Goal: Task Accomplishment & Management: Manage account settings

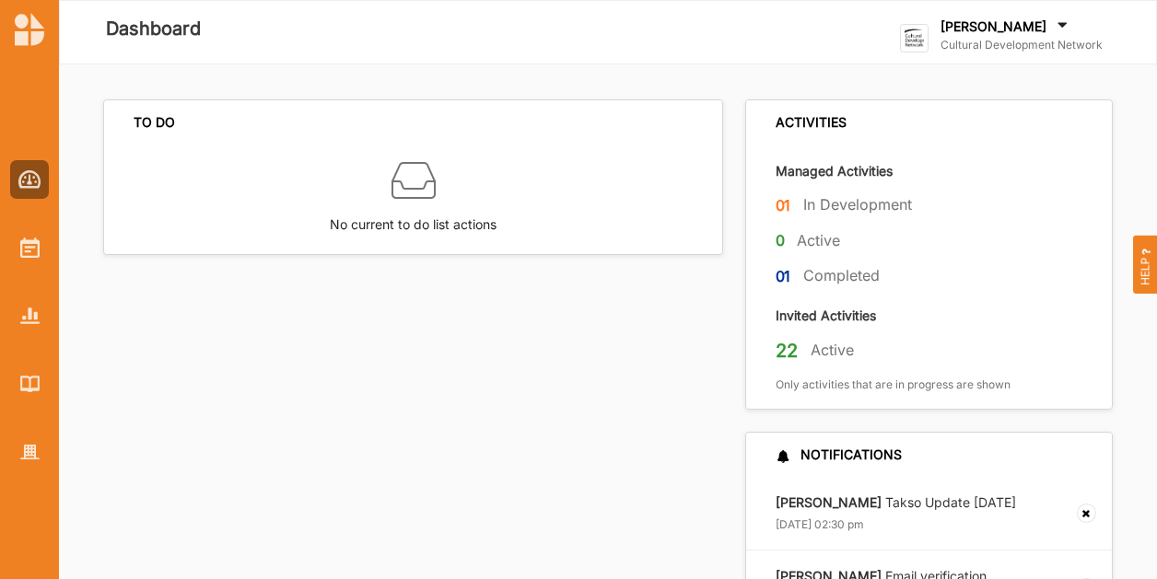
click at [987, 31] on label "[PERSON_NAME]" at bounding box center [993, 26] width 106 height 17
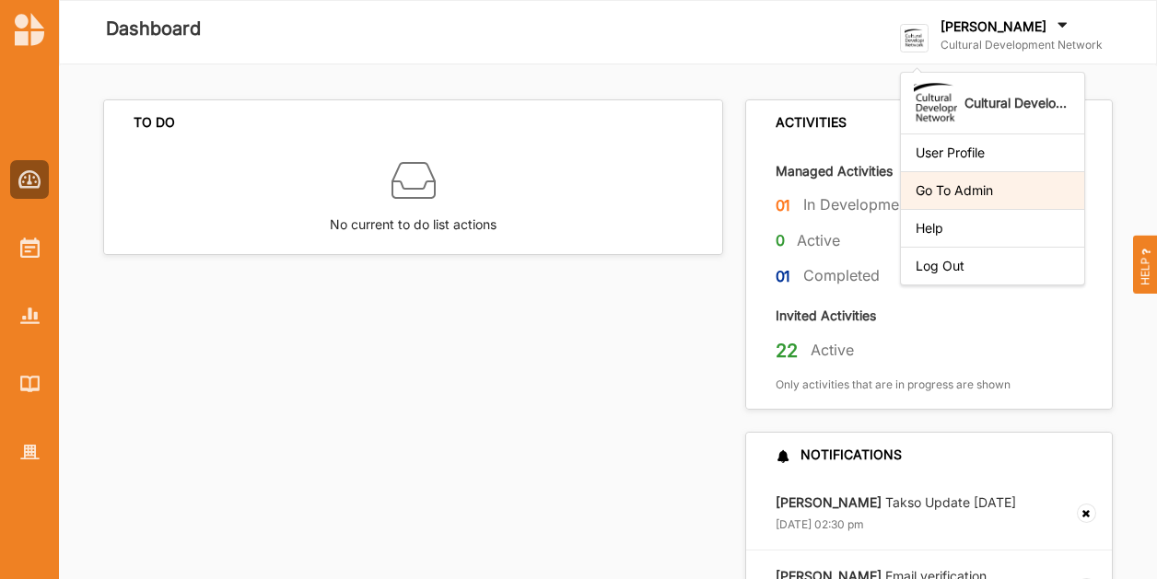
click at [984, 194] on div "Go To Admin" at bounding box center [992, 190] width 154 height 17
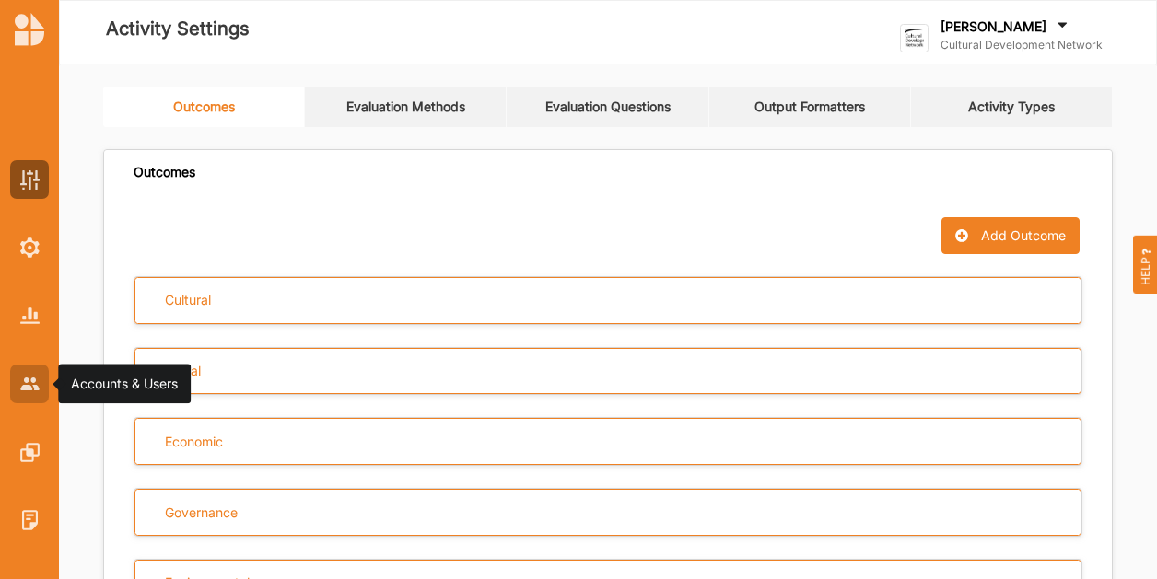
click at [33, 379] on img at bounding box center [29, 384] width 19 height 12
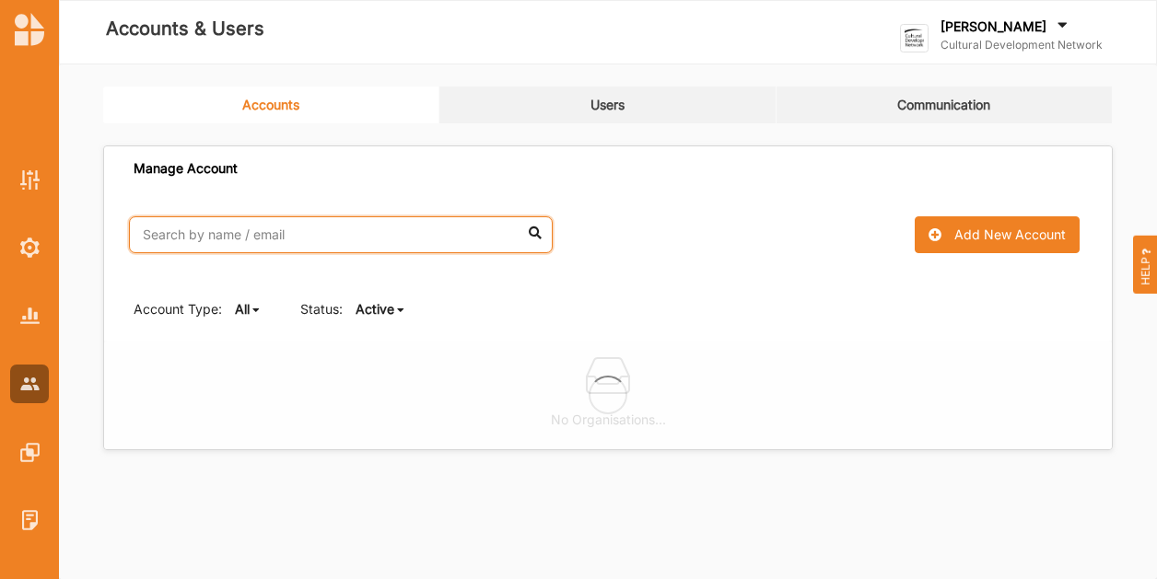
click at [460, 239] on input "text" at bounding box center [341, 234] width 424 height 37
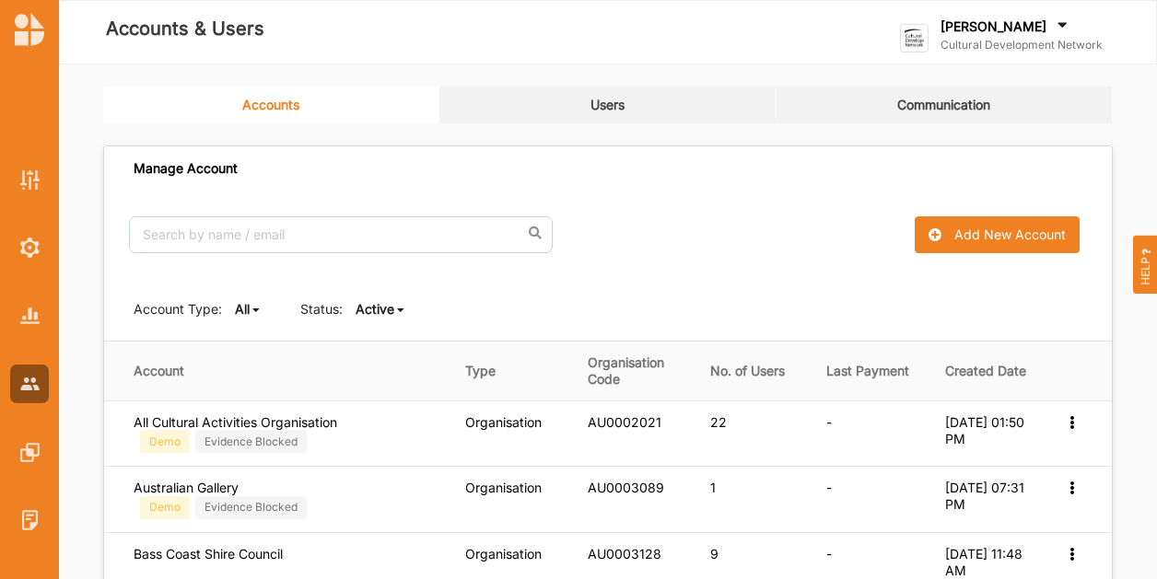
drag, startPoint x: 604, startPoint y: 78, endPoint x: 600, endPoint y: 99, distance: 20.8
click at [600, 106] on link "Users" at bounding box center [607, 105] width 336 height 37
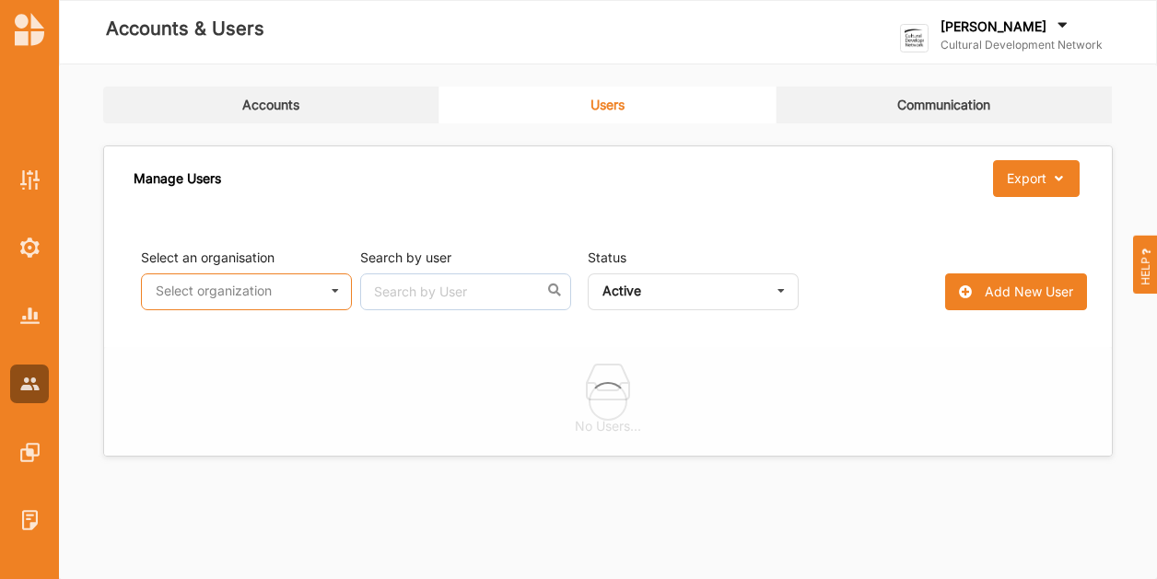
click at [292, 288] on input "text" at bounding box center [247, 292] width 209 height 37
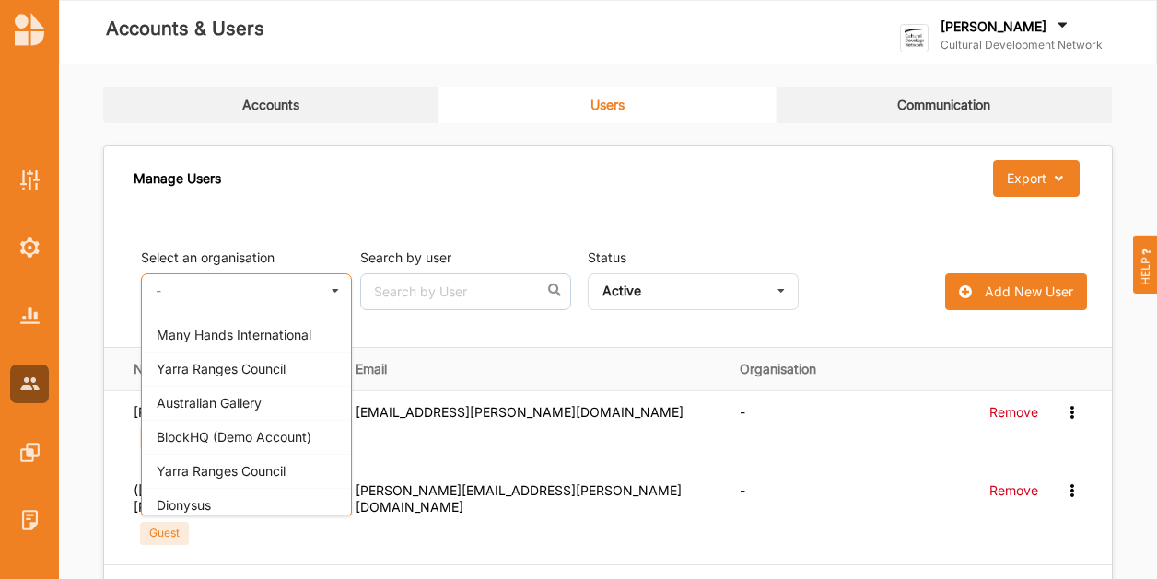
scroll to position [553, 0]
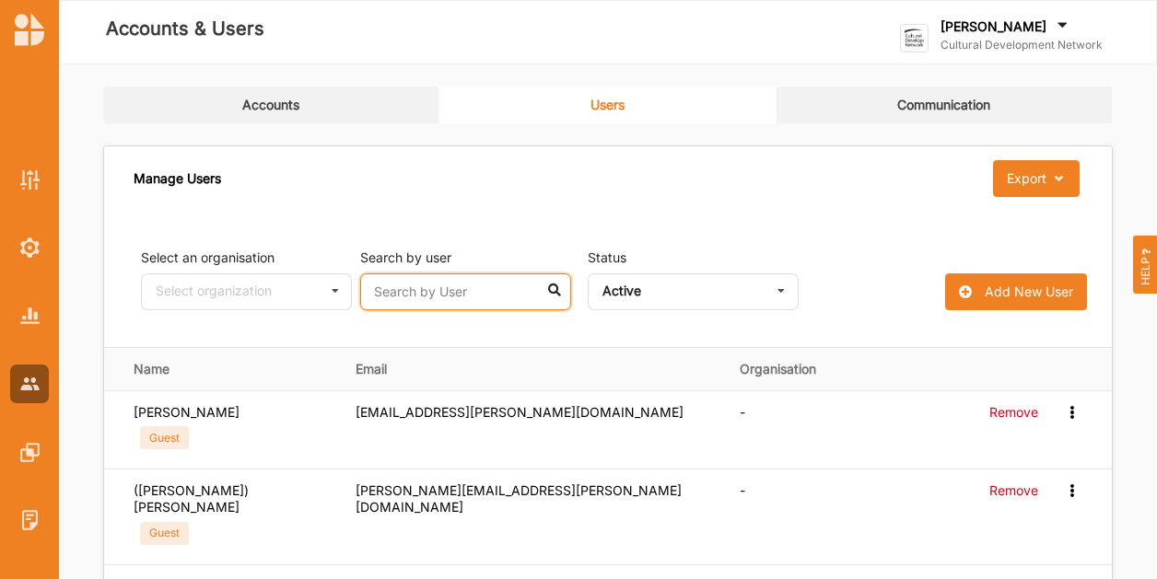
click at [460, 284] on input "text" at bounding box center [465, 292] width 211 height 37
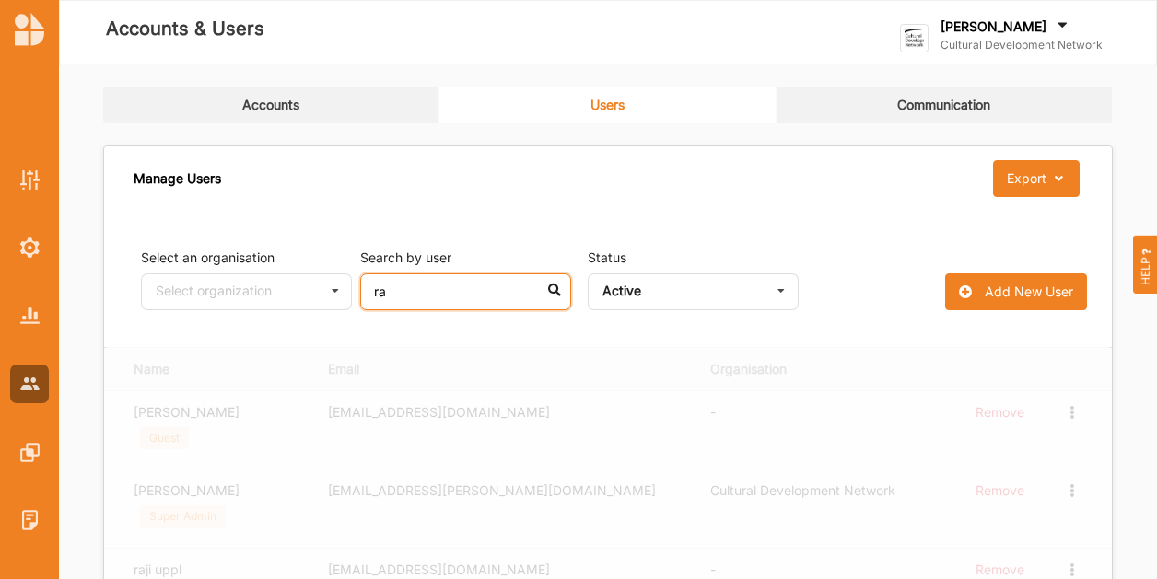
type input "r"
type input "s"
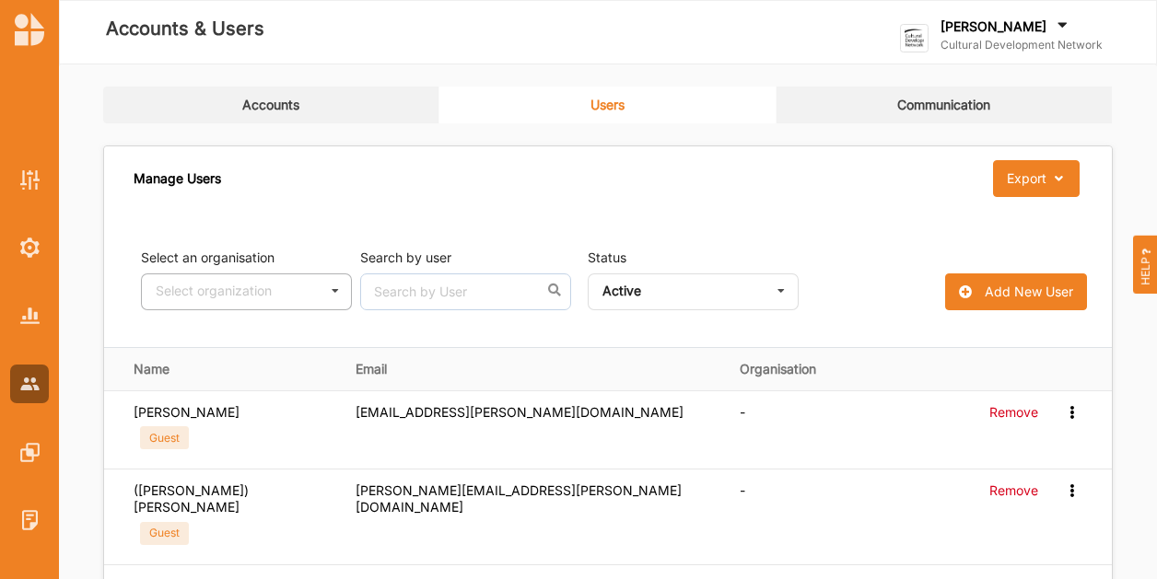
click at [323, 299] on icon at bounding box center [335, 291] width 28 height 34
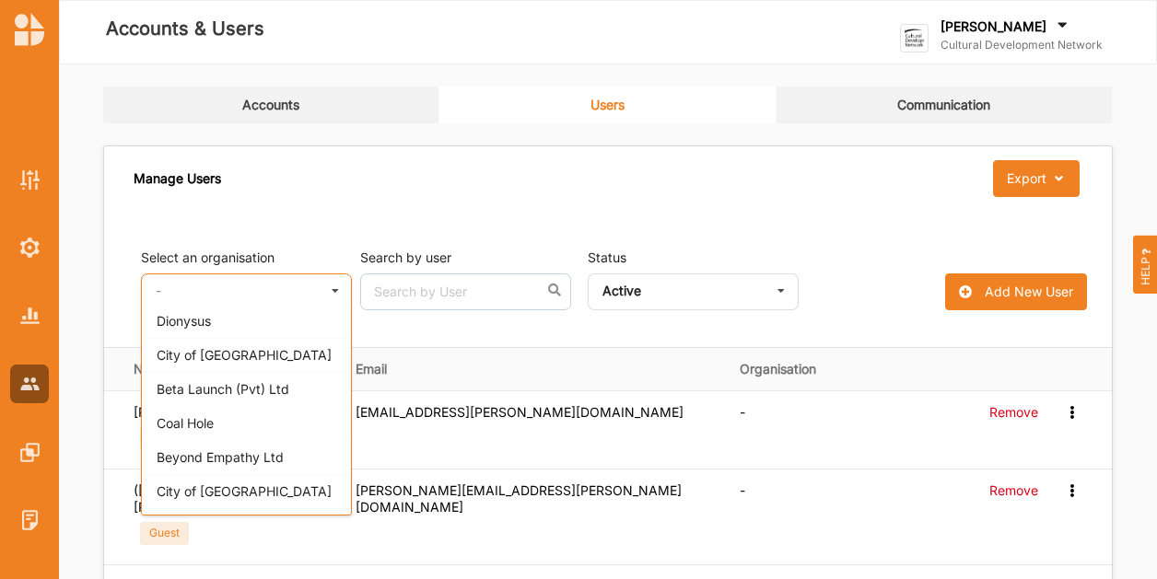
scroll to position [737, 0]
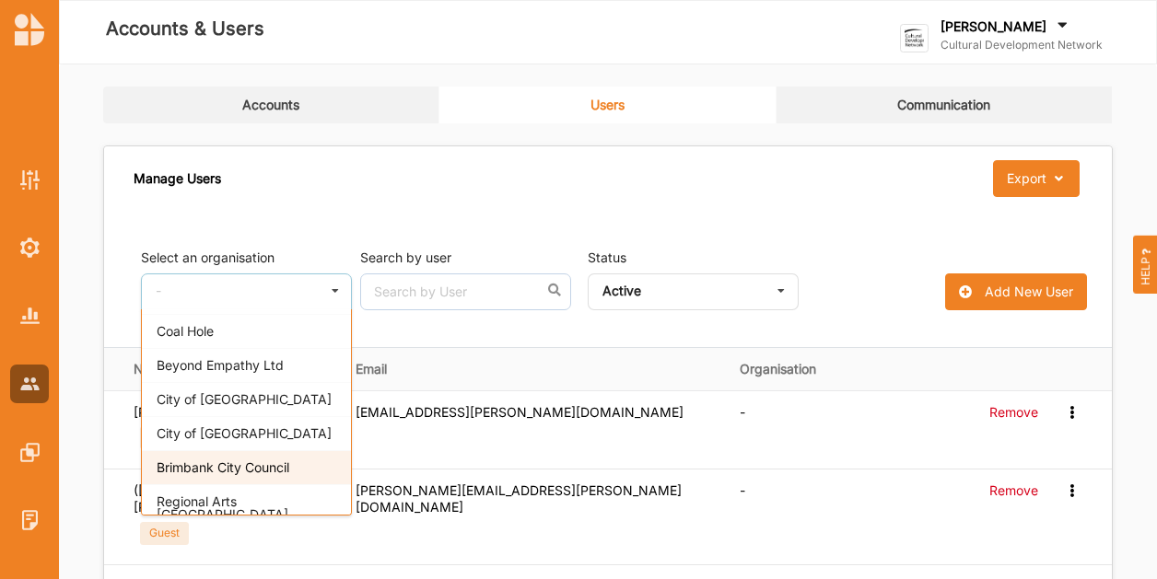
click at [310, 450] on div "Brimbank City Council" at bounding box center [246, 467] width 209 height 34
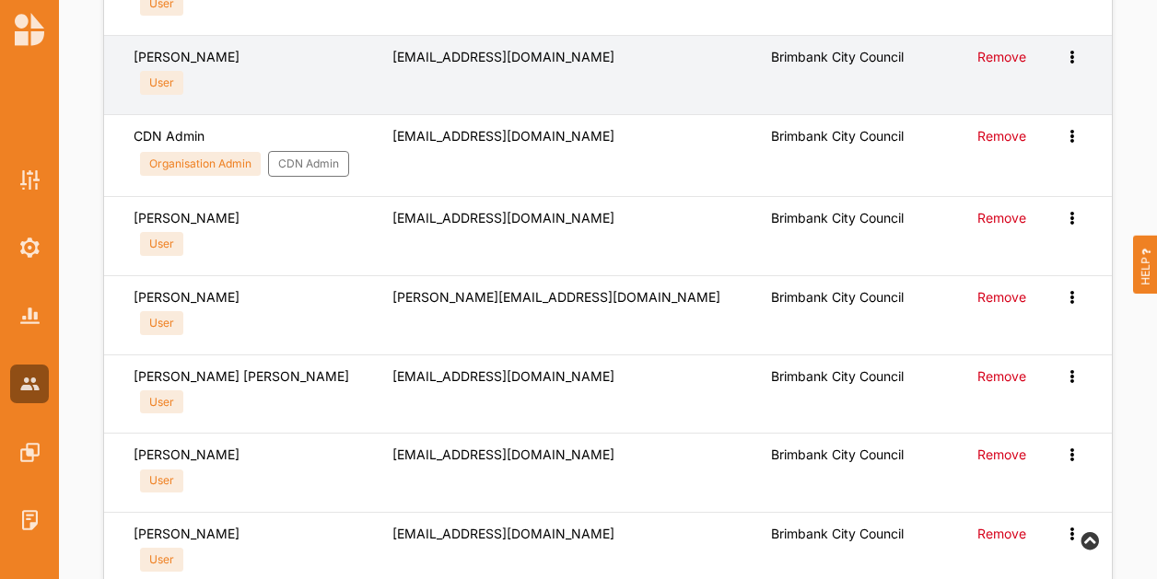
scroll to position [1106, 0]
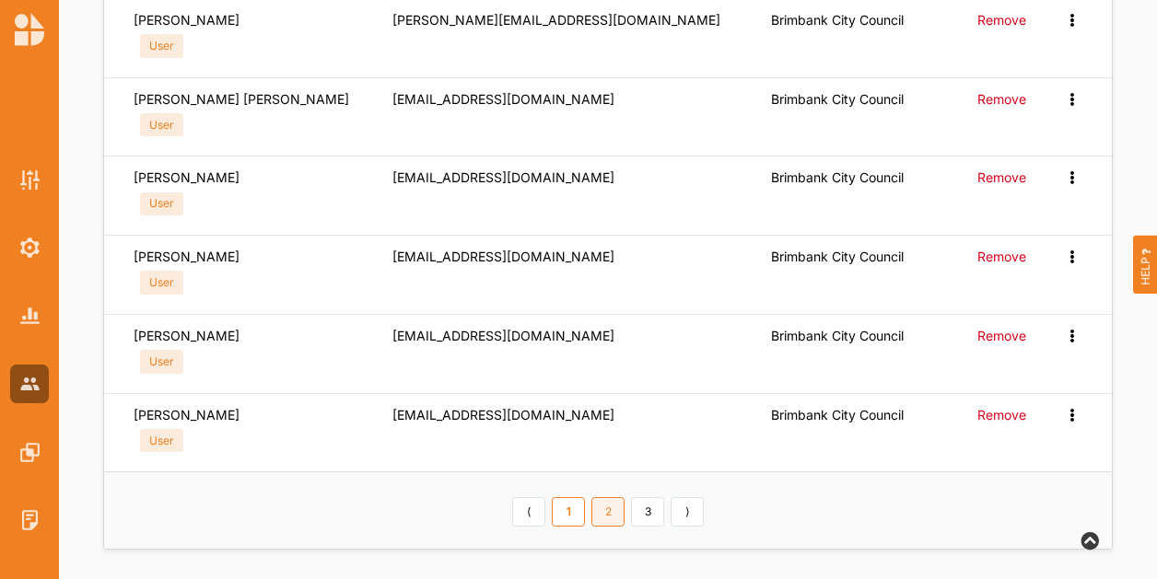
click at [619, 509] on link "2" at bounding box center [607, 511] width 33 height 29
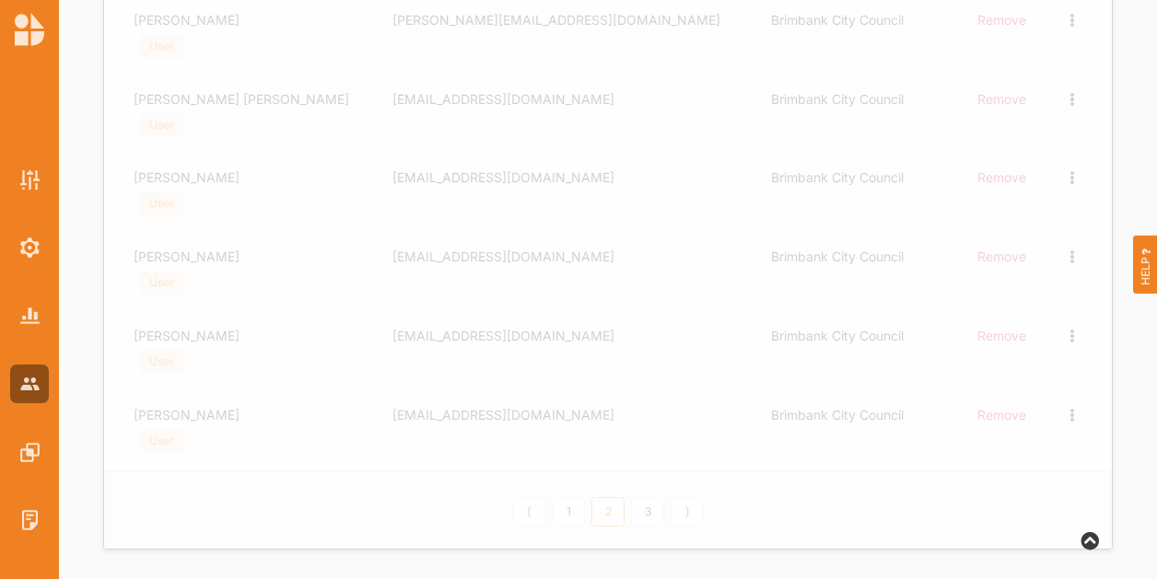
scroll to position [1103, 0]
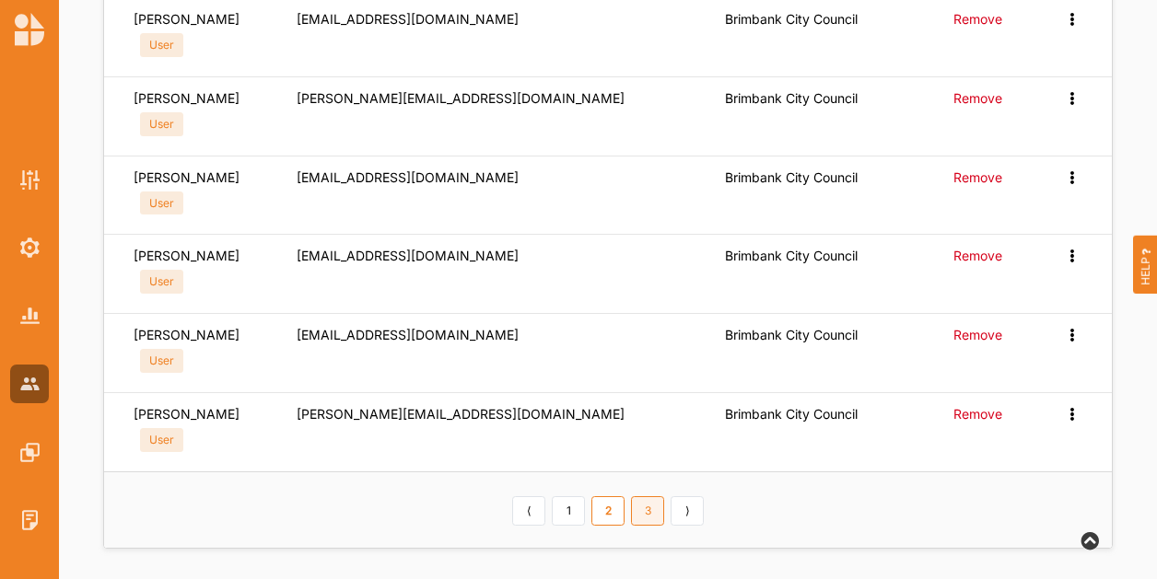
click at [632, 496] on link "3" at bounding box center [647, 510] width 33 height 29
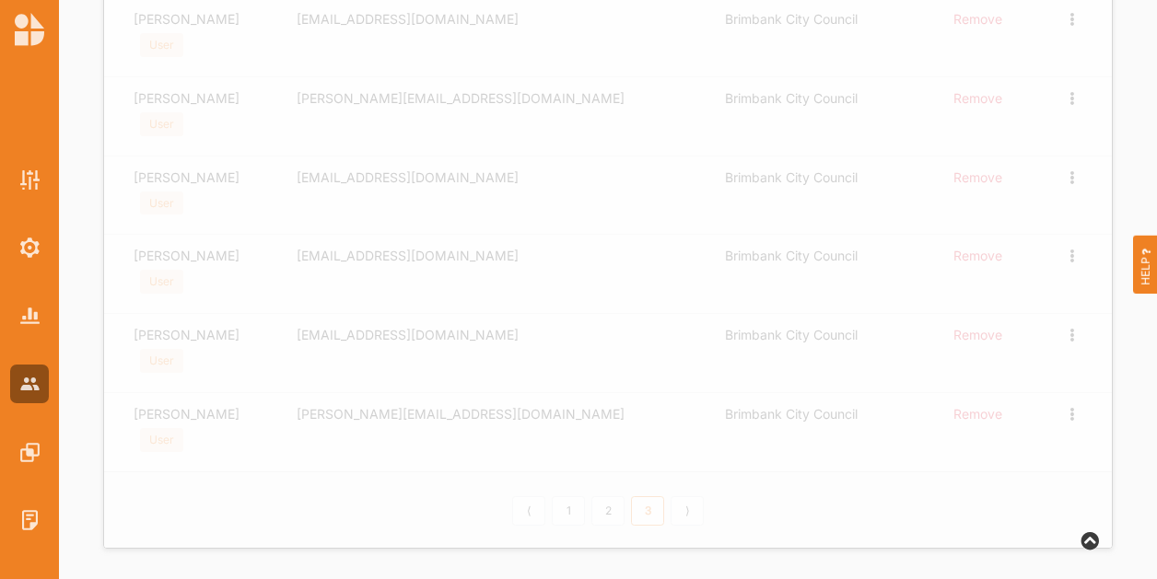
scroll to position [553, 0]
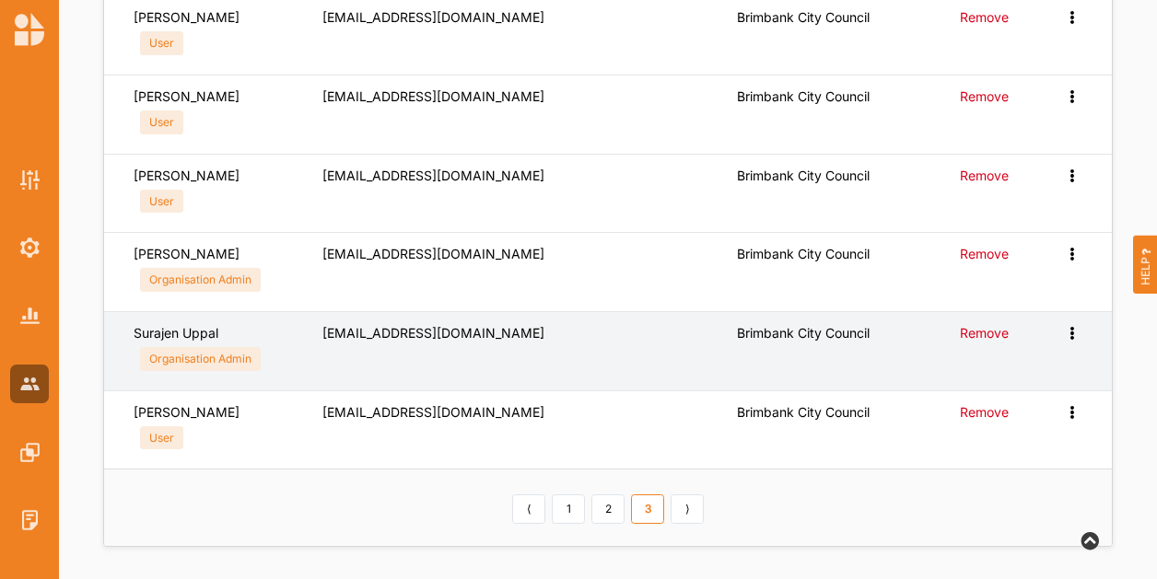
click at [1068, 338] on div "Edit User Reset Password Change User Type" at bounding box center [1073, 333] width 18 height 17
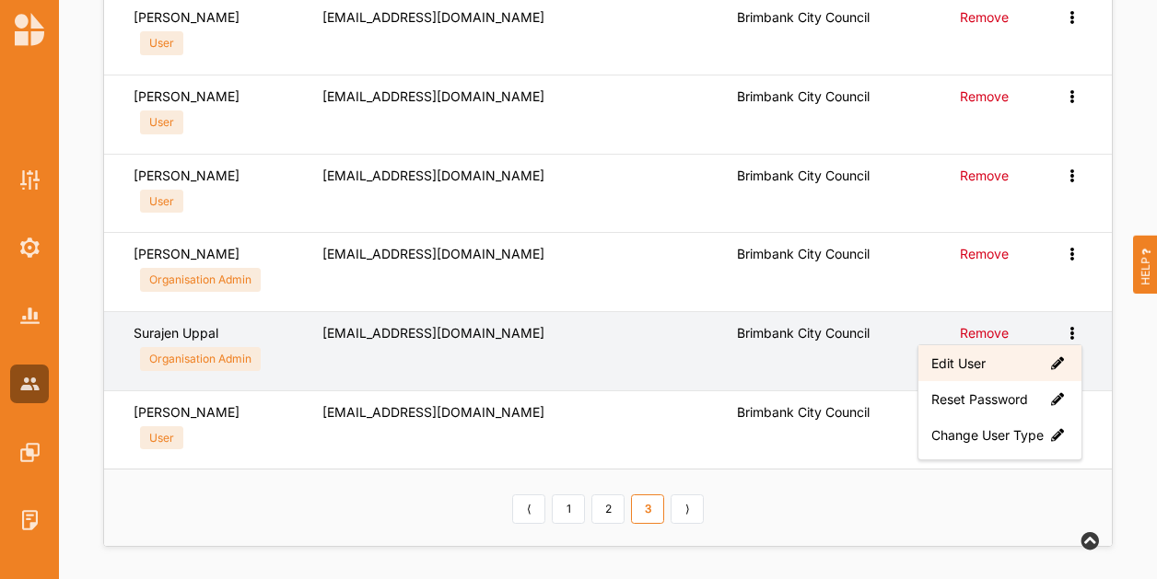
click at [984, 361] on label "Edit User" at bounding box center [999, 363] width 137 height 17
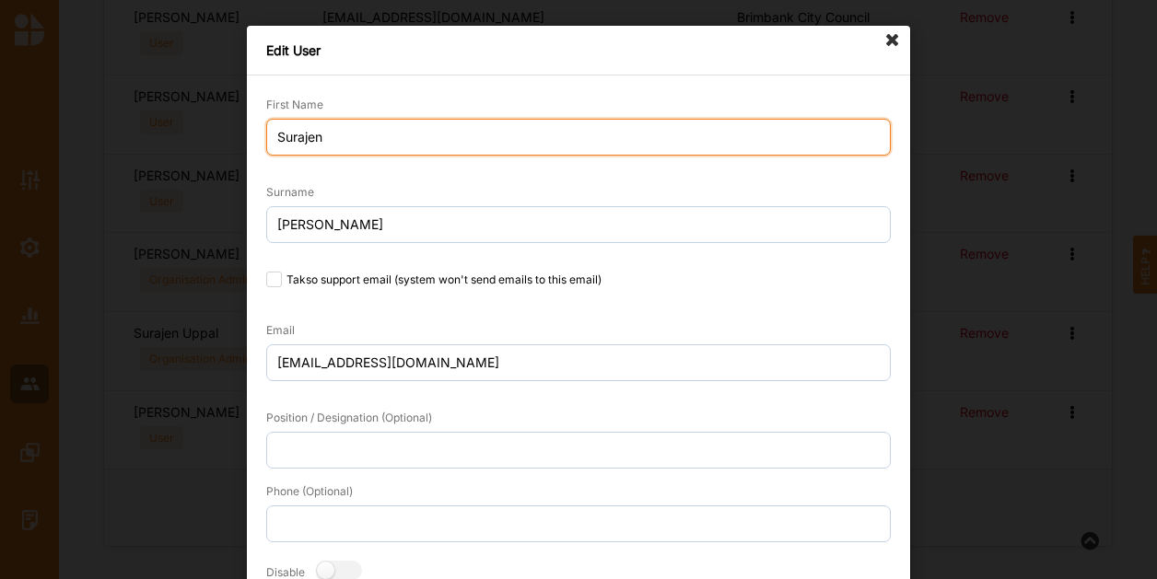
drag, startPoint x: 359, startPoint y: 128, endPoint x: 192, endPoint y: 124, distance: 167.6
click at [199, 134] on div "Edit User First Name Surajen Surname [PERSON_NAME] Takso support email (system …" at bounding box center [578, 289] width 1157 height 579
type input "Raji"
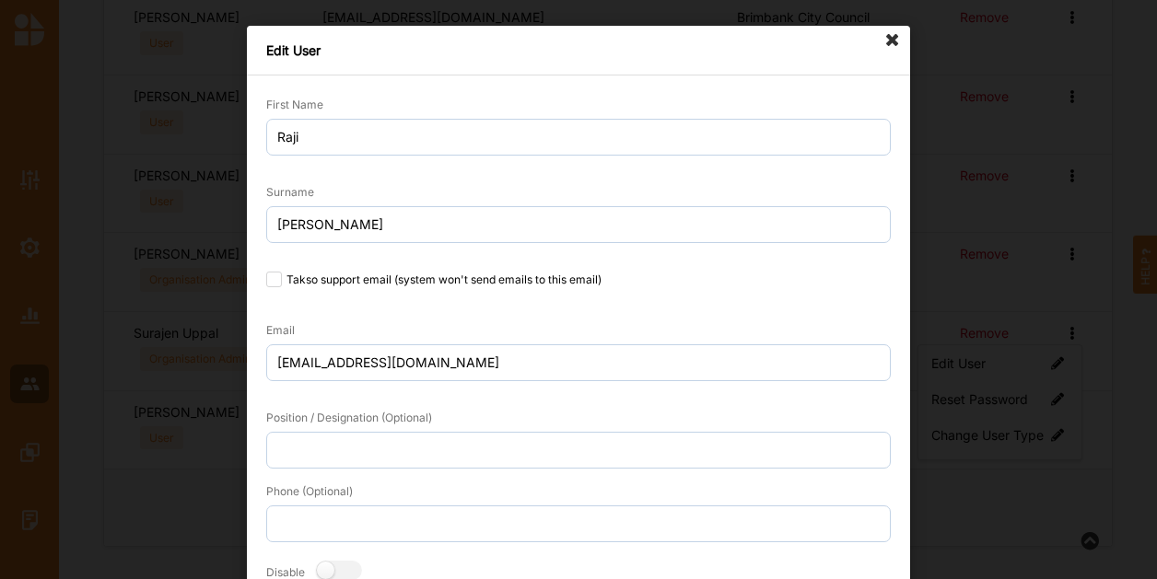
click at [451, 99] on div "First Name [PERSON_NAME]" at bounding box center [578, 125] width 624 height 61
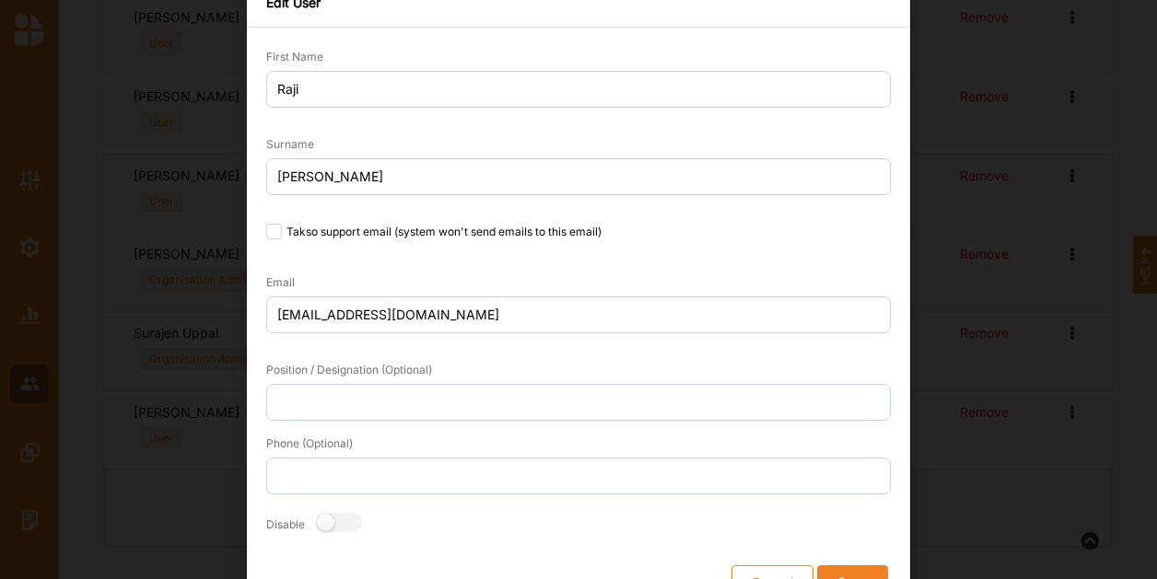
scroll to position [87, 0]
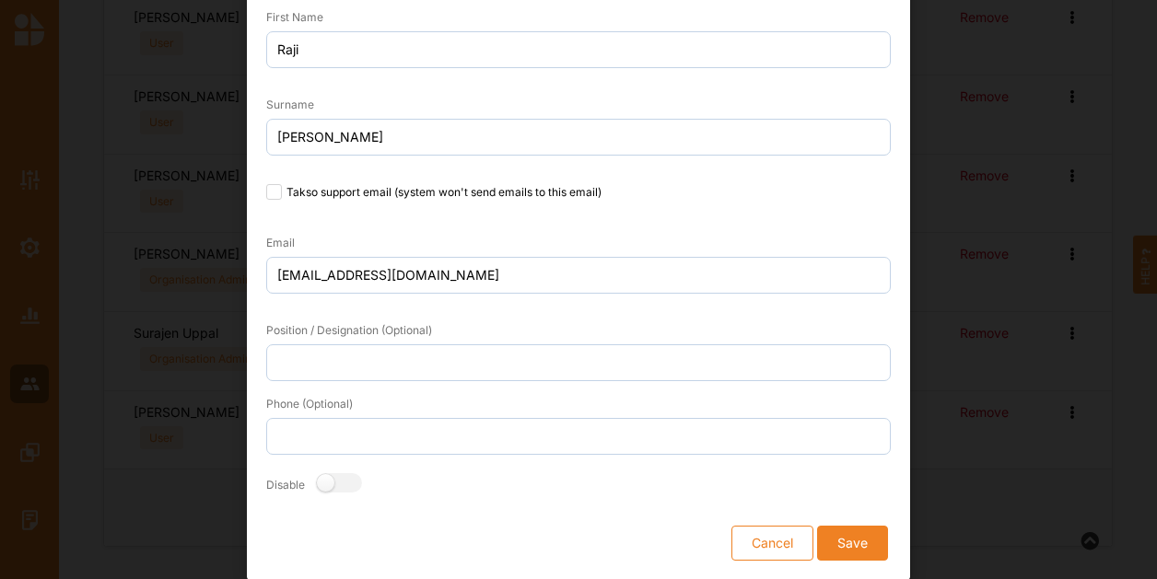
click at [865, 541] on button "Save" at bounding box center [852, 543] width 71 height 35
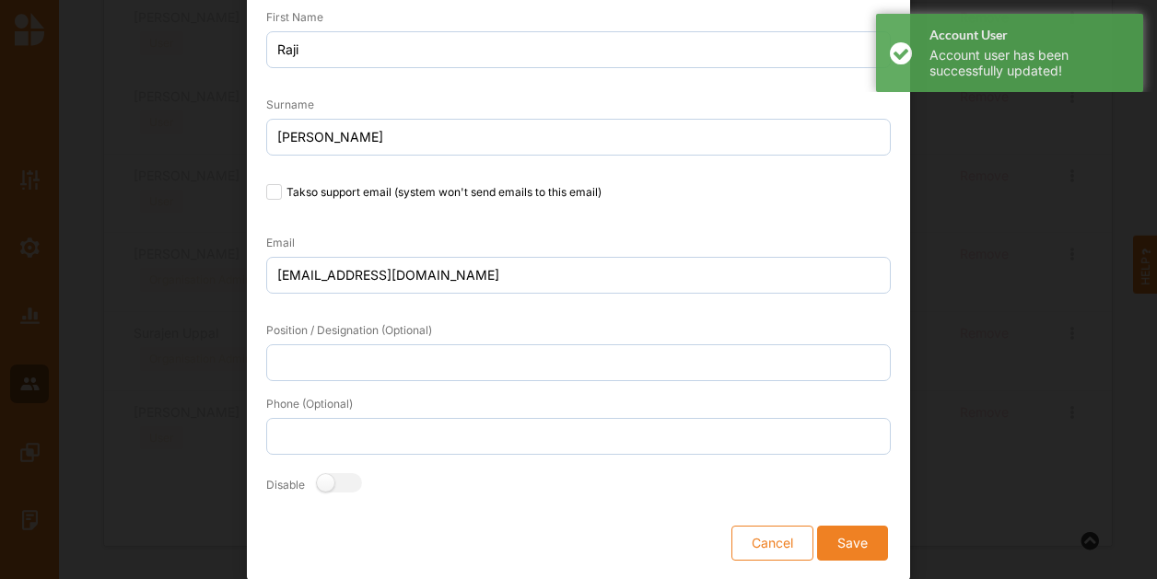
scroll to position [81, 0]
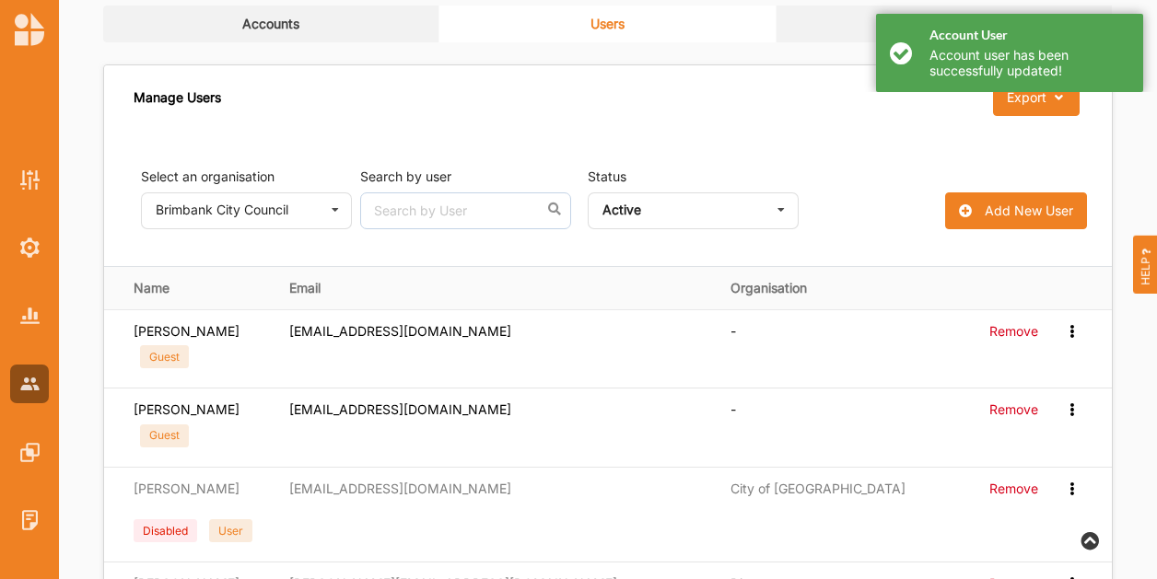
click at [907, 58] on div "Account User Account user has been successfully updated!" at bounding box center [1009, 53] width 267 height 78
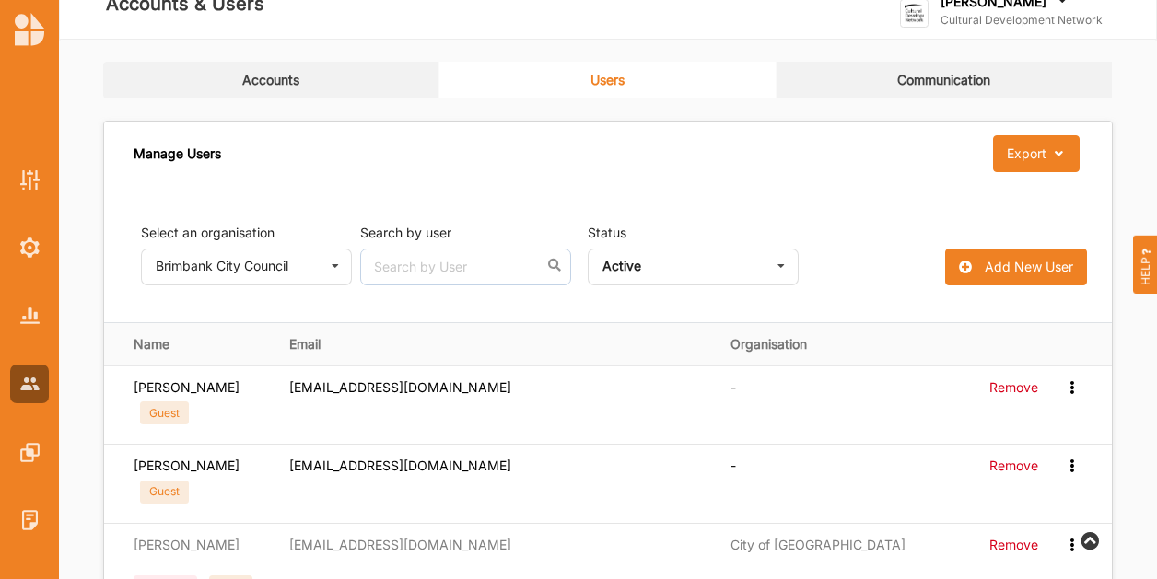
scroll to position [0, 0]
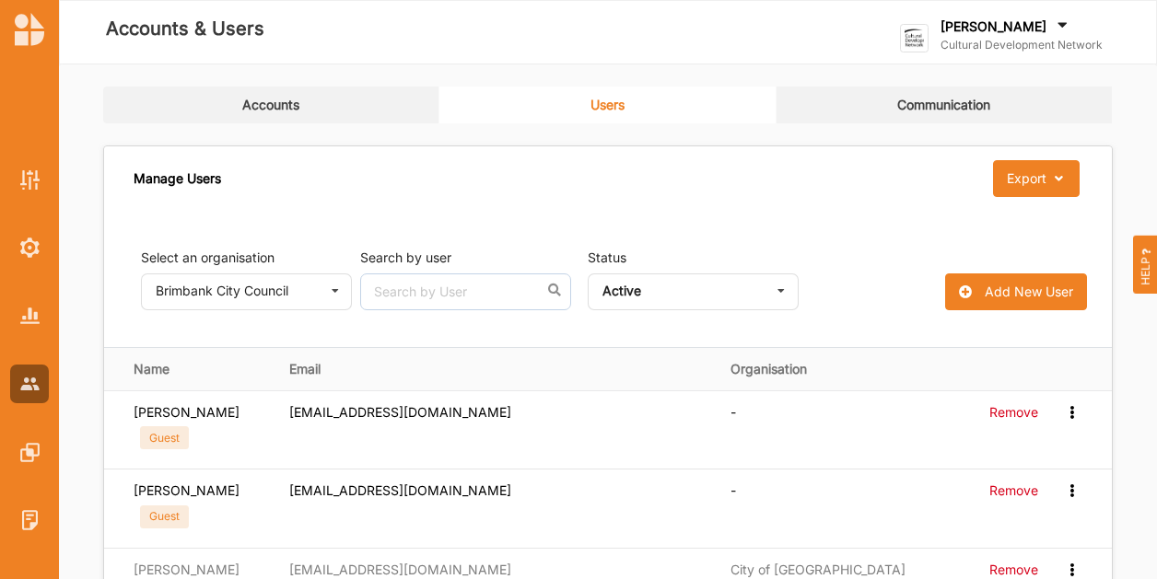
click at [1002, 19] on label "[PERSON_NAME]" at bounding box center [993, 26] width 106 height 17
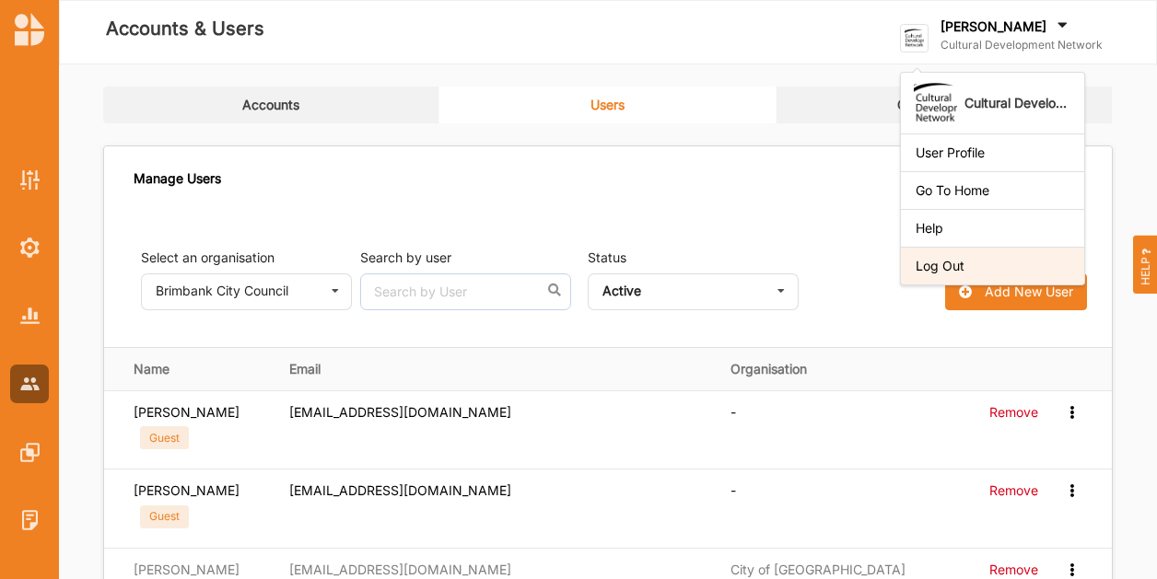
click at [967, 254] on div "Log Out" at bounding box center [992, 266] width 183 height 38
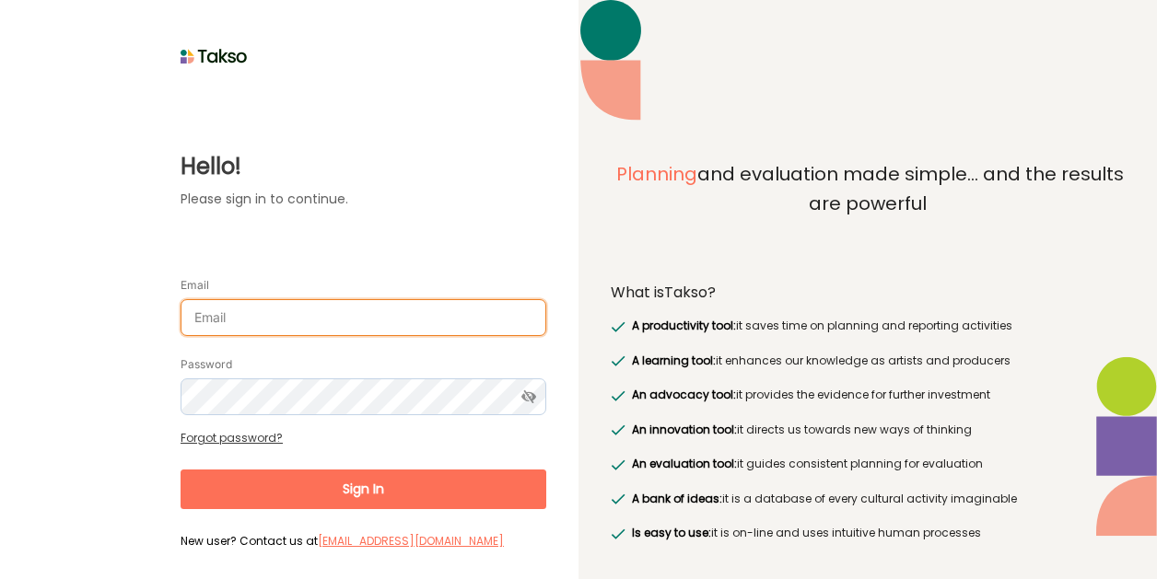
click at [429, 318] on input "Email" at bounding box center [363, 317] width 366 height 37
type input "[EMAIL_ADDRESS][DOMAIN_NAME]"
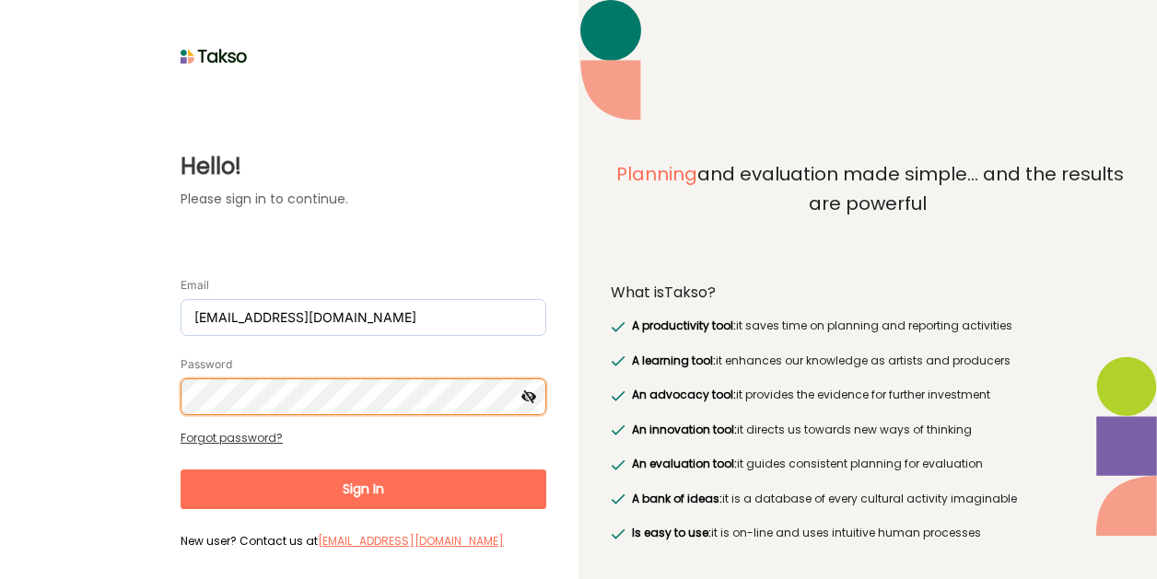
click at [180, 470] on button "Sign In" at bounding box center [363, 490] width 366 height 40
